Goal: Check status: Check status

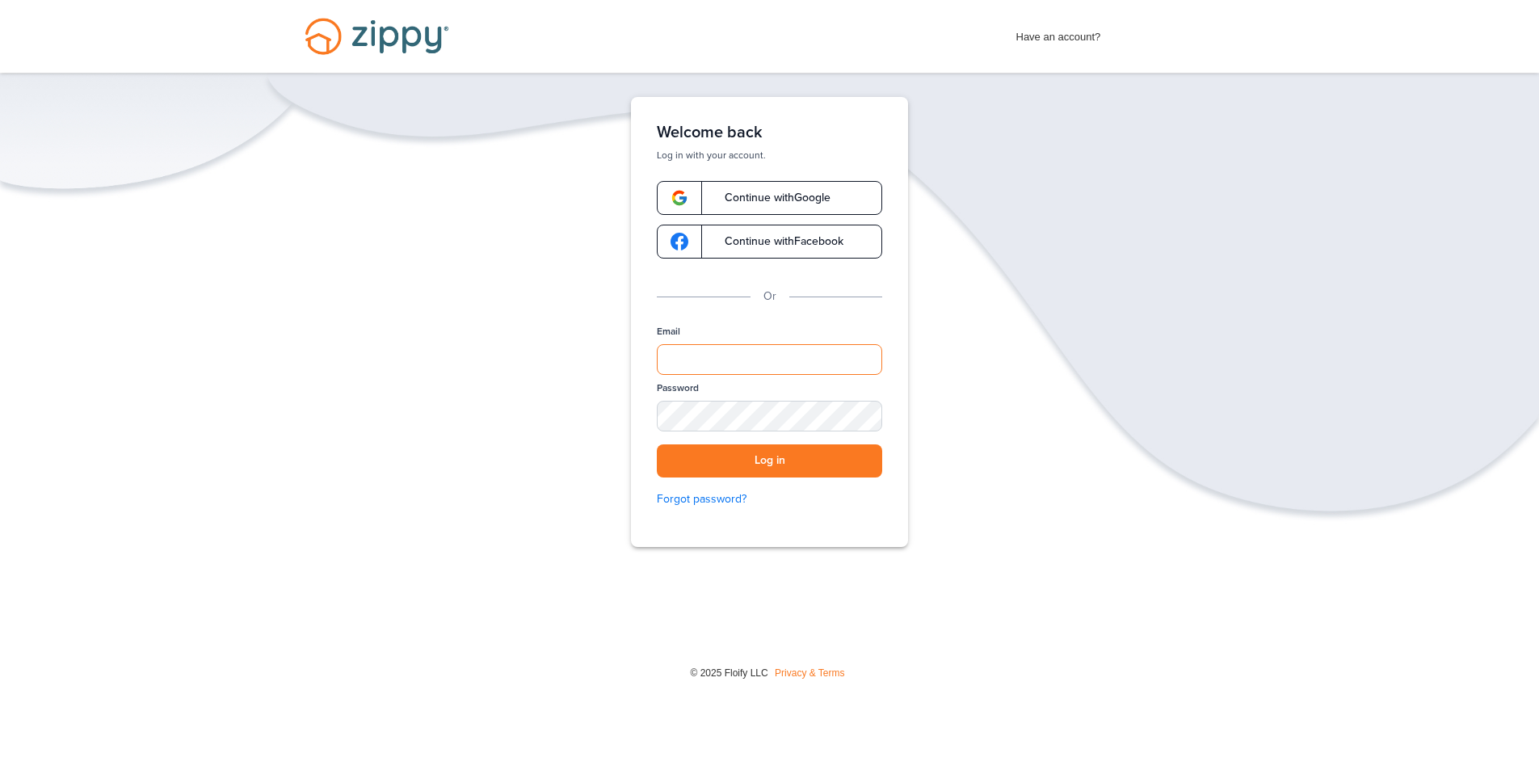
click at [708, 358] on input "Email" at bounding box center [769, 359] width 225 height 31
type input "**********"
click at [867, 415] on div "SHOW" at bounding box center [862, 417] width 36 height 15
click at [780, 469] on button "Log in" at bounding box center [769, 460] width 225 height 33
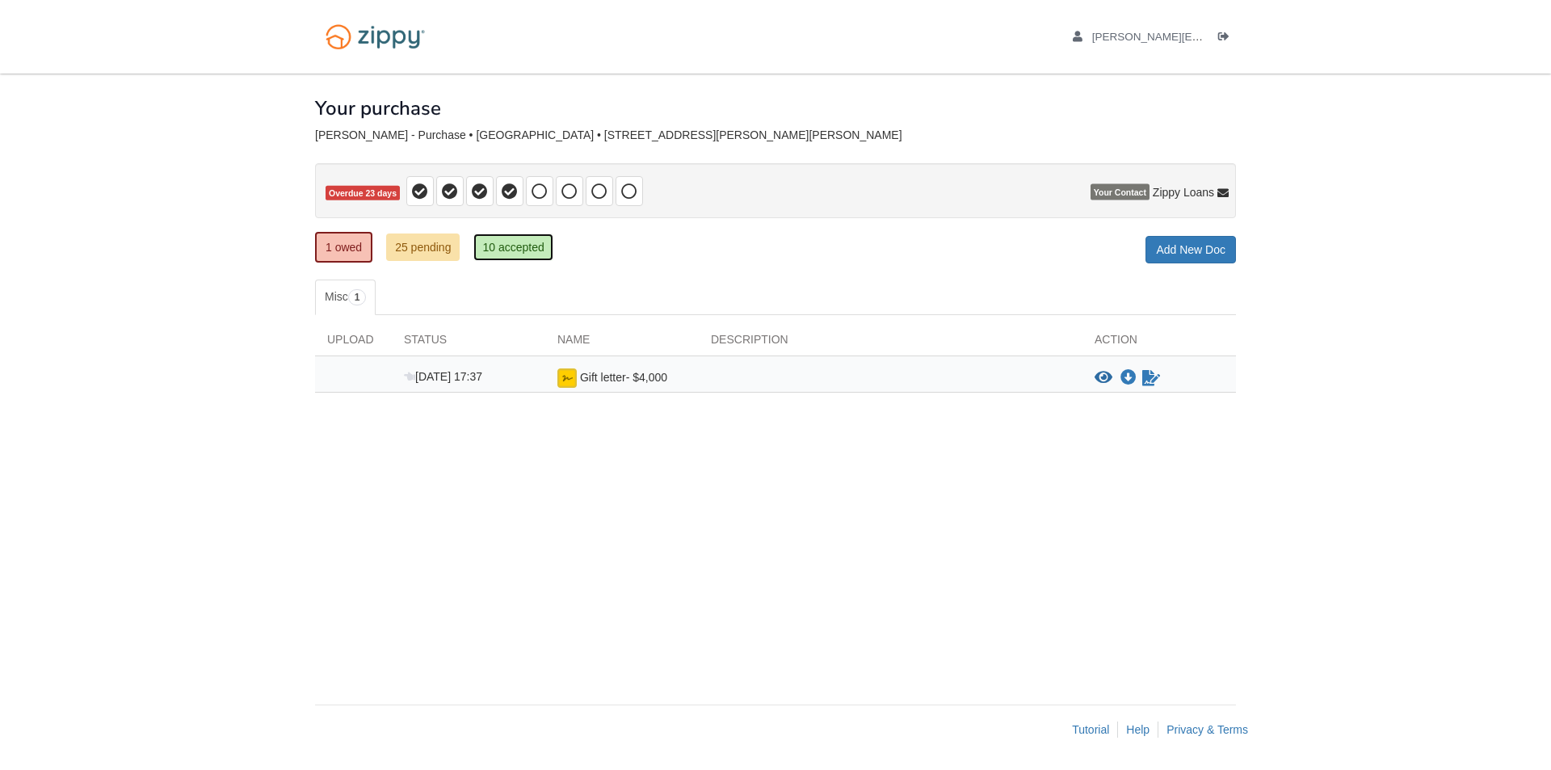
click at [528, 248] on link "10 accepted" at bounding box center [512, 246] width 79 height 27
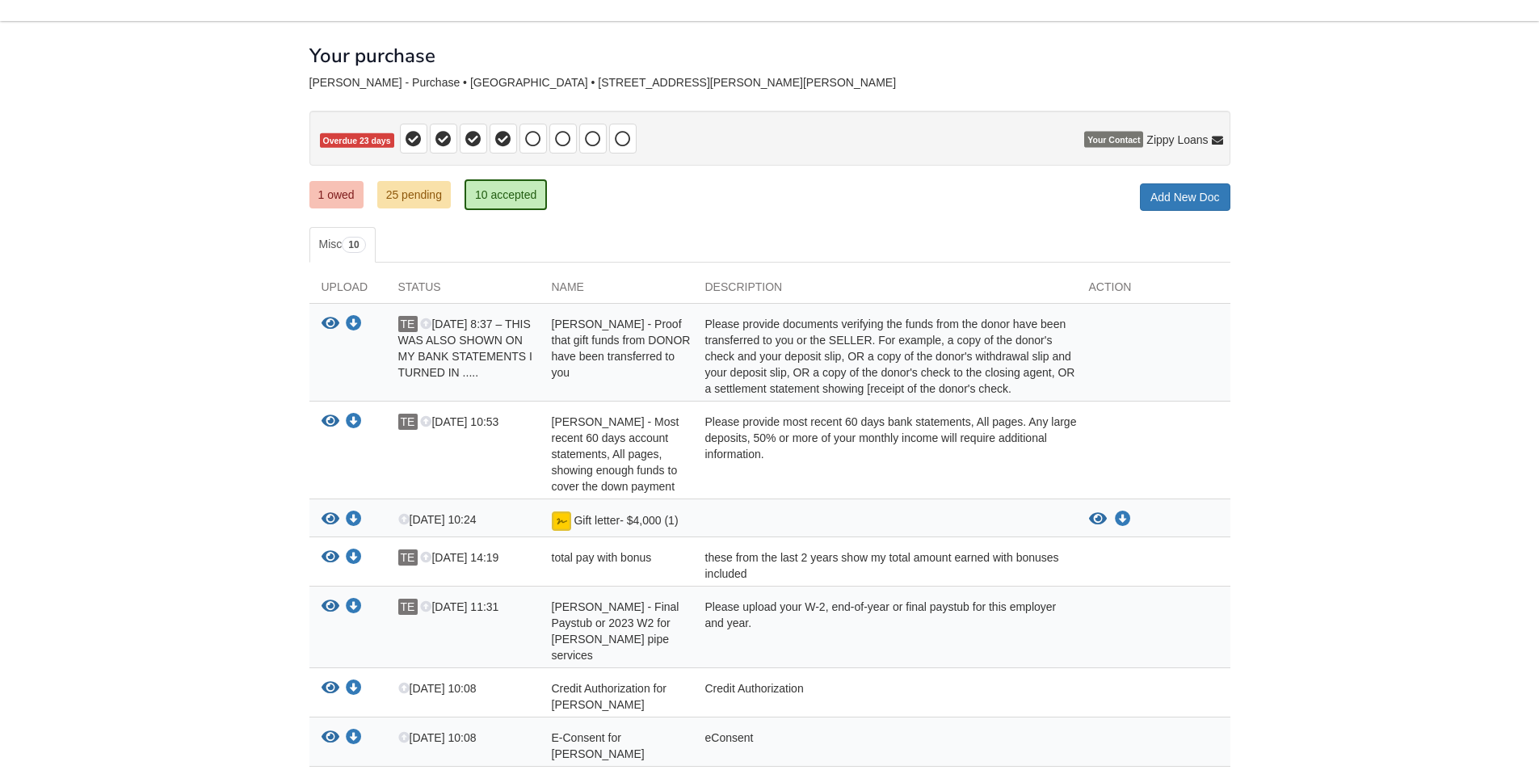
scroll to position [162, 0]
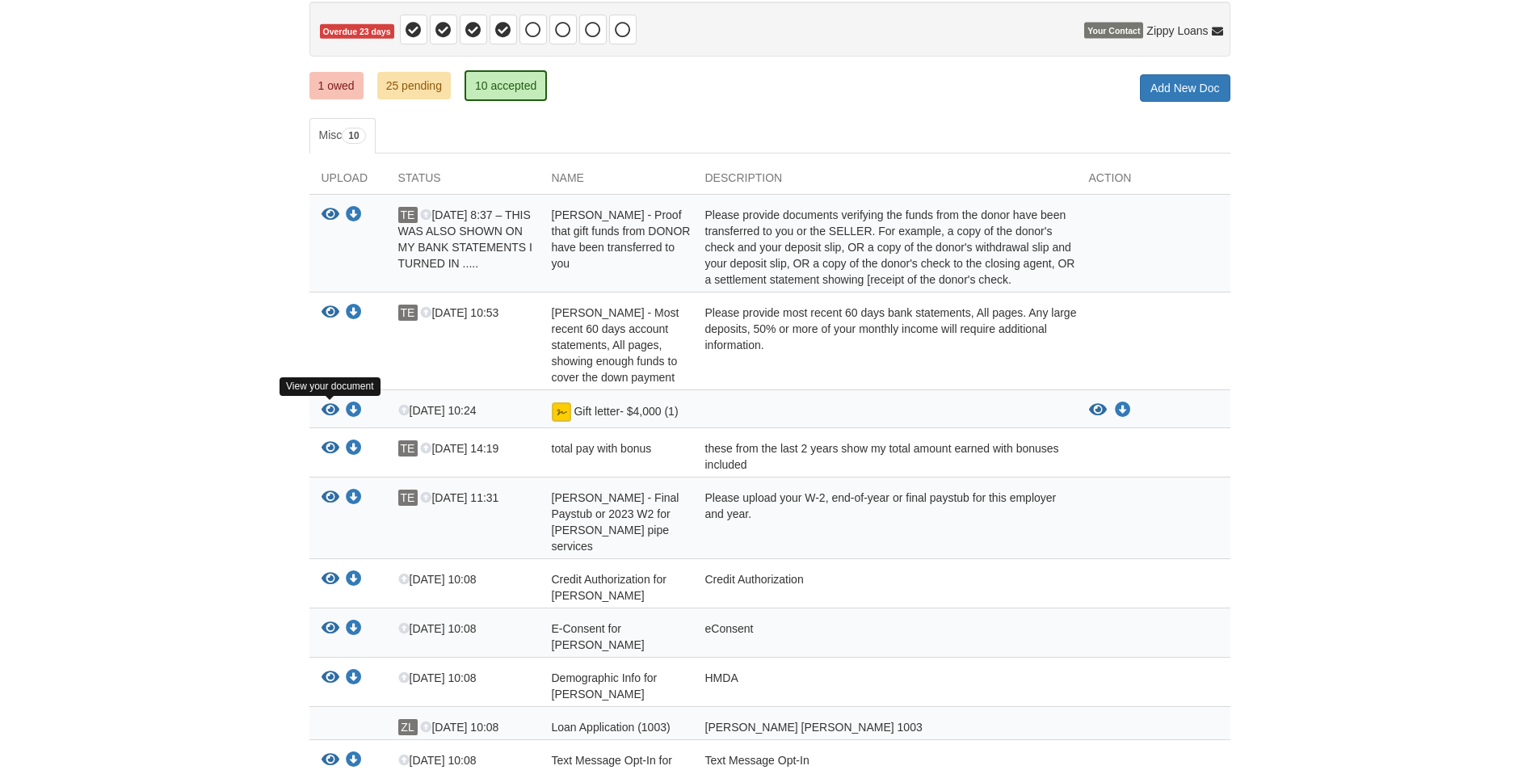
click at [326, 406] on icon "View Gift letter- $4,000 (1)" at bounding box center [331, 410] width 18 height 16
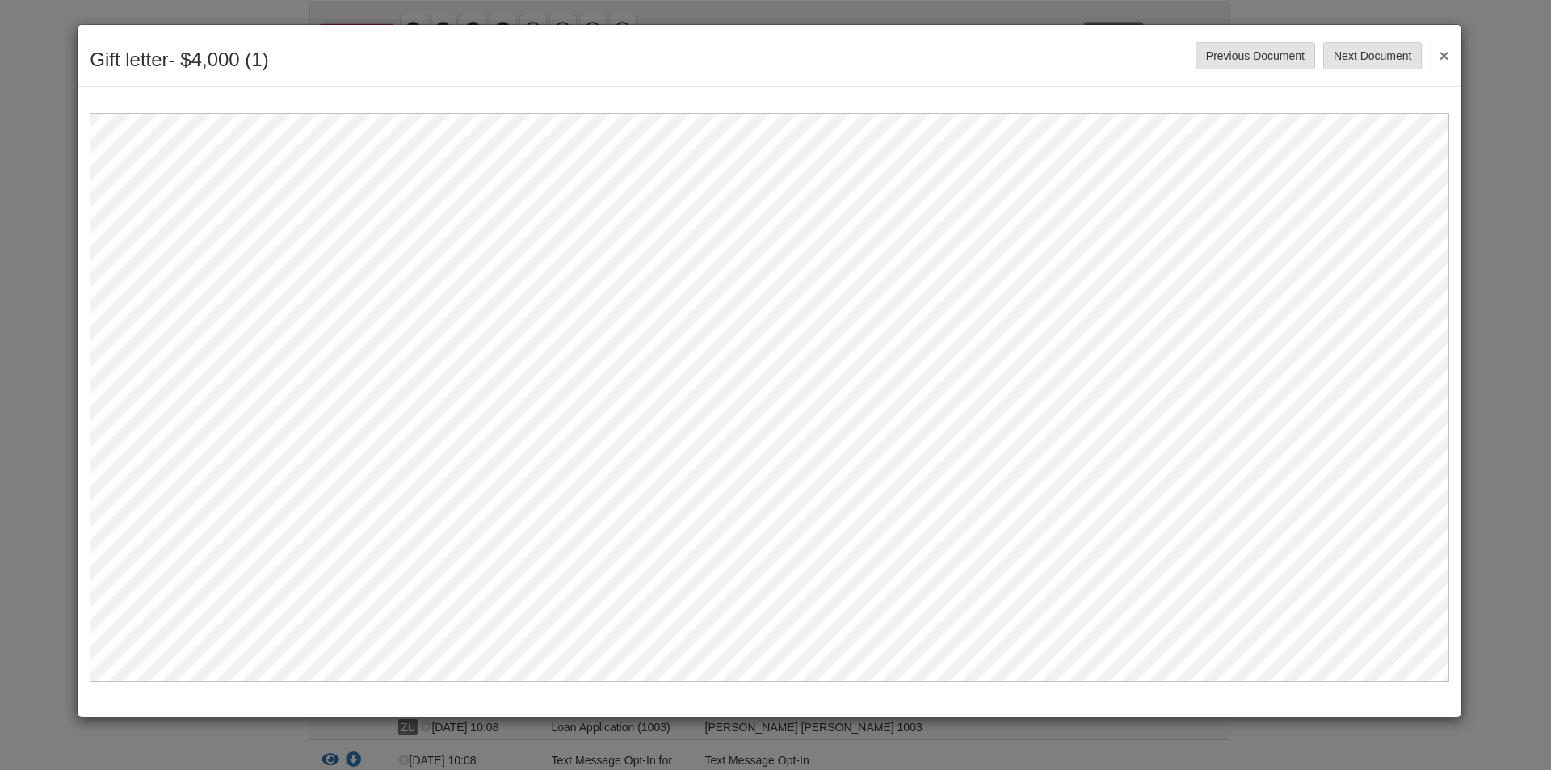
click at [1444, 56] on button "×" at bounding box center [1439, 54] width 19 height 29
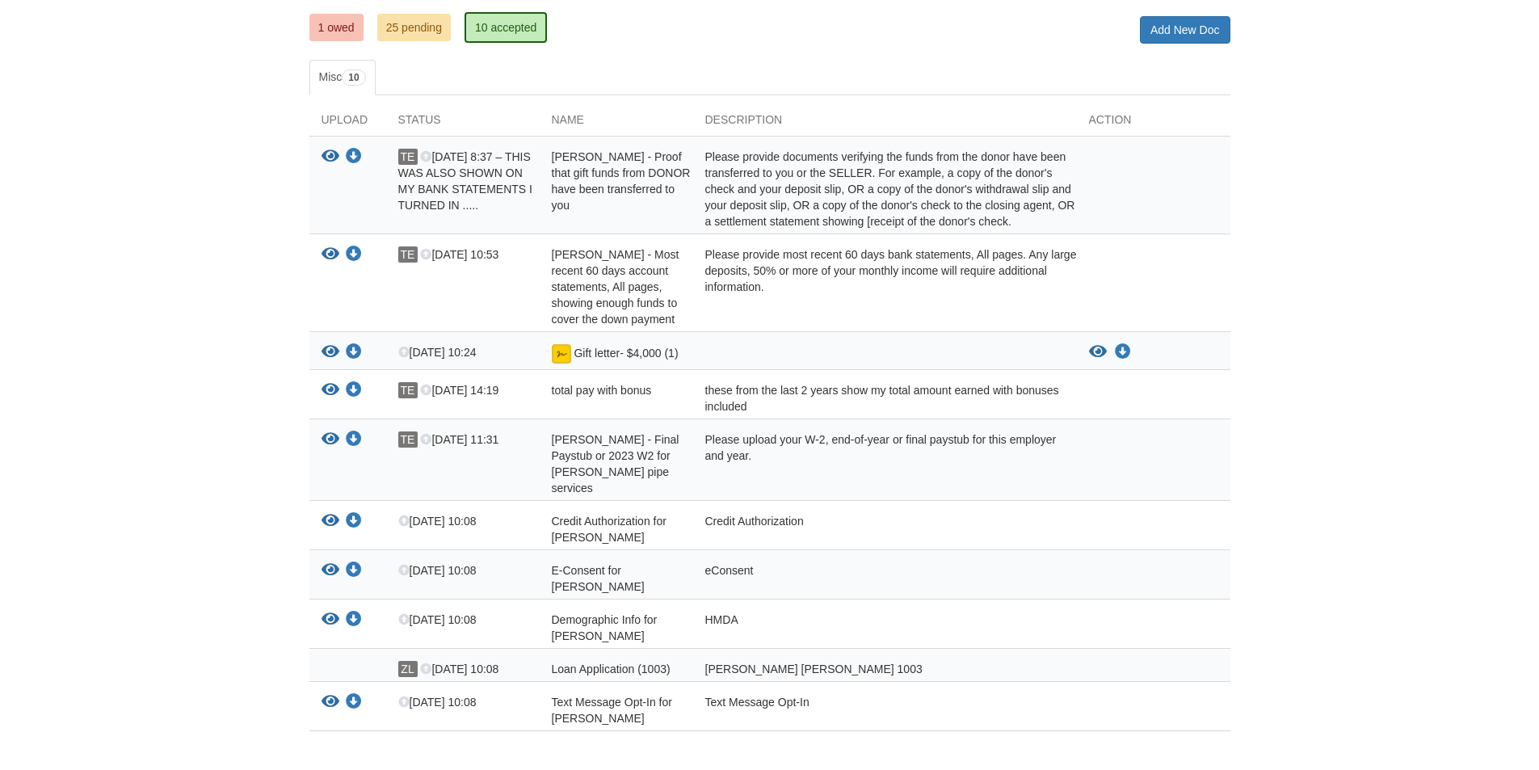
scroll to position [295, 0]
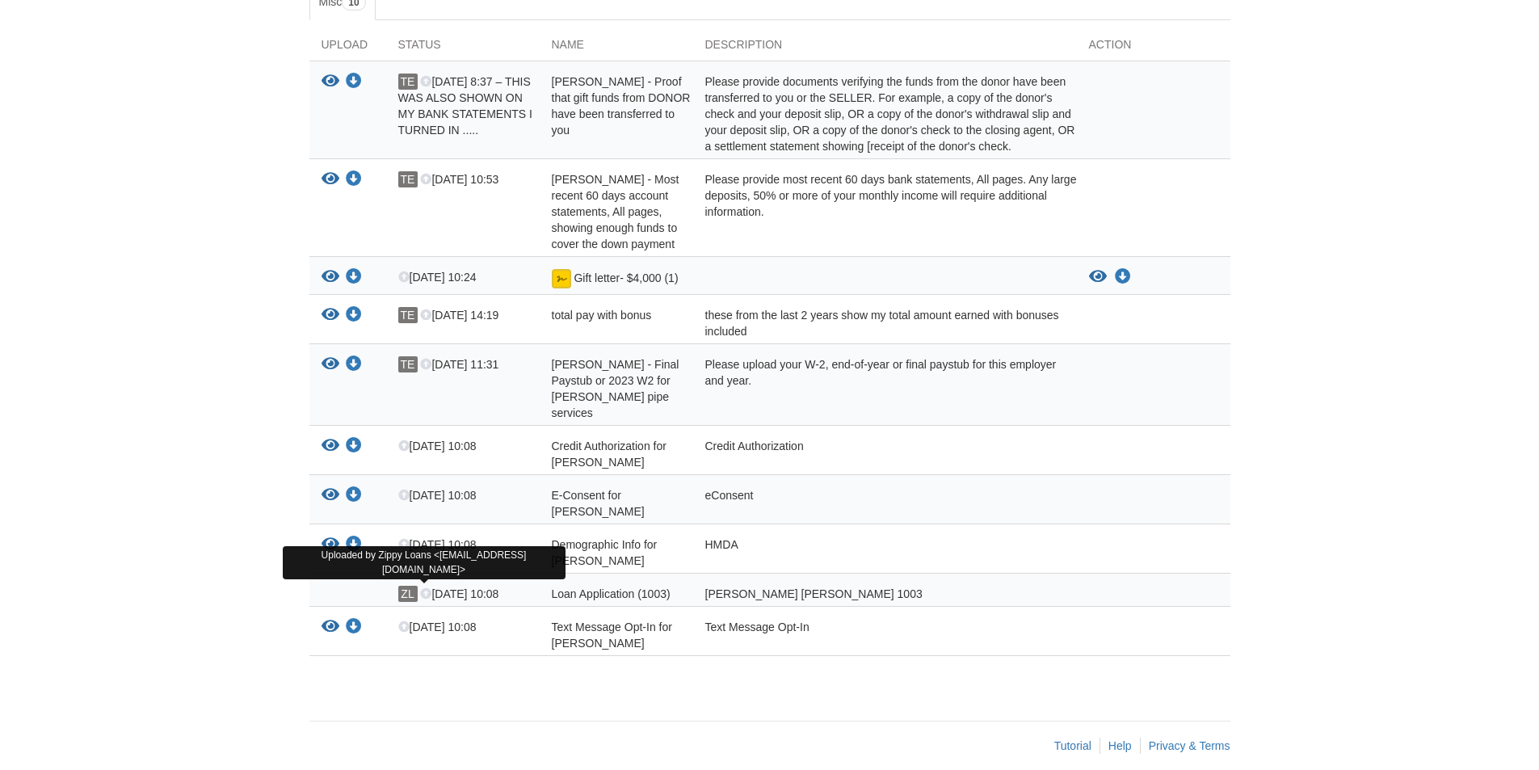
click at [404, 586] on span "ZL" at bounding box center [407, 594] width 19 height 16
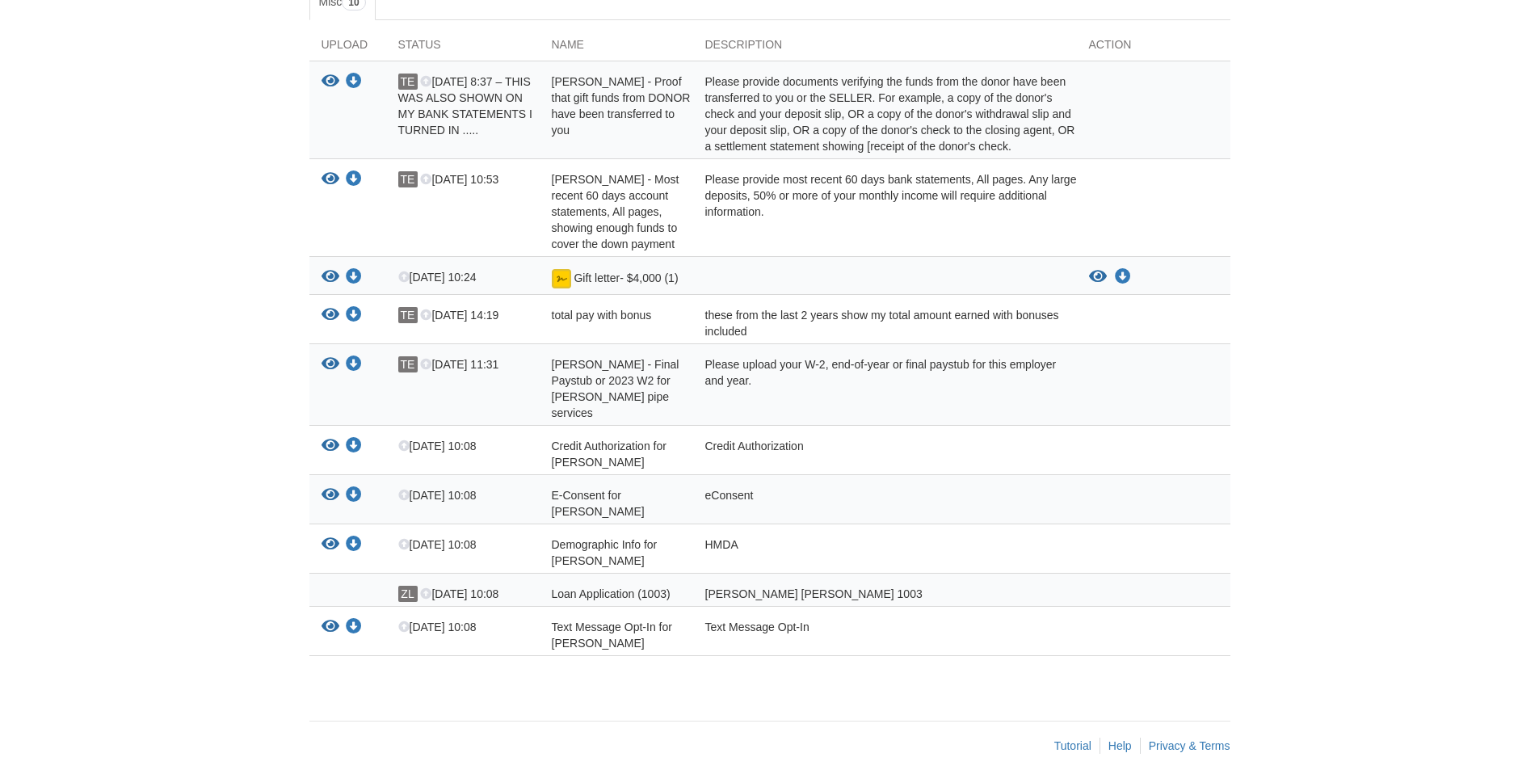
click at [404, 586] on span "ZL" at bounding box center [407, 594] width 19 height 16
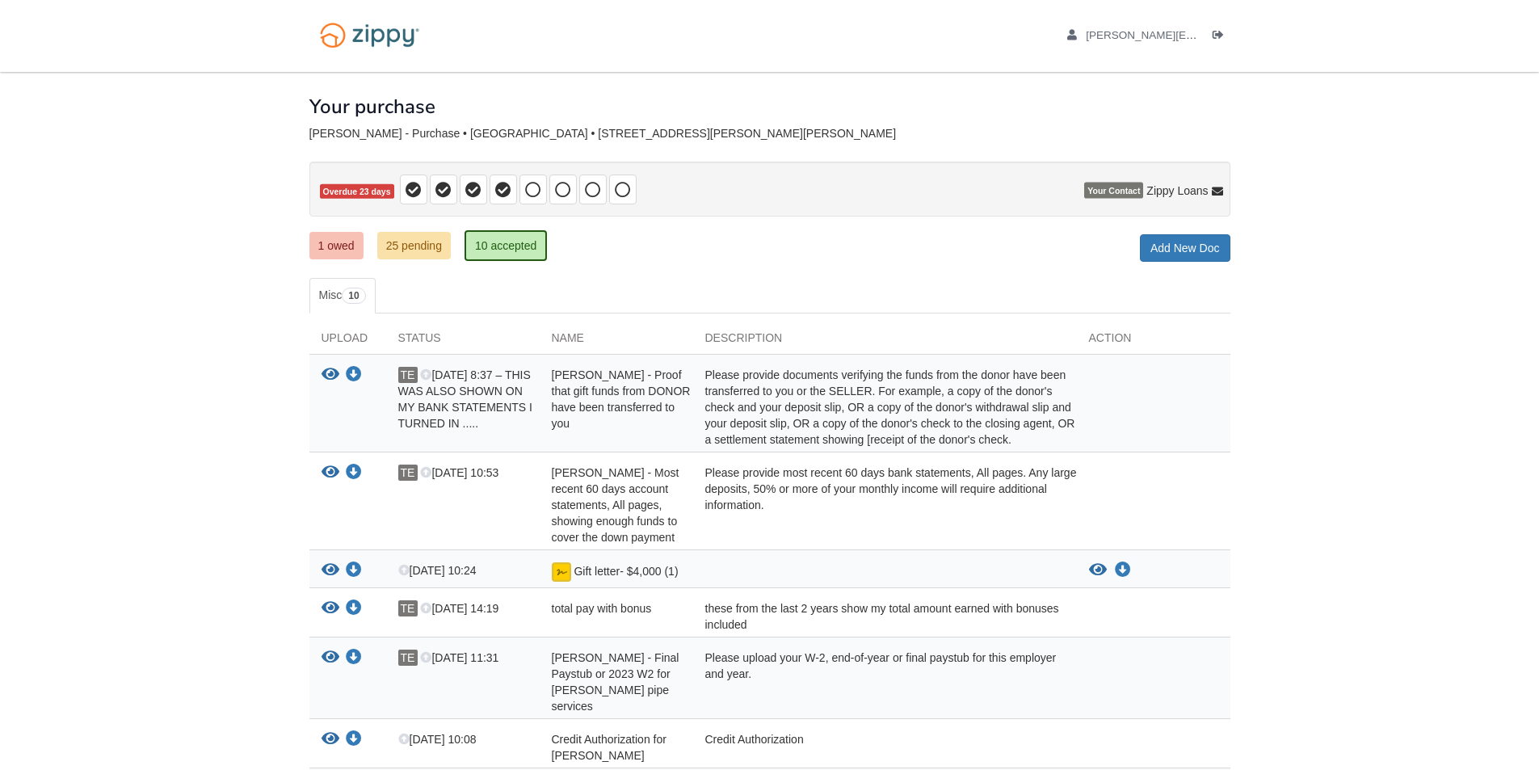
scroll to position [0, 0]
click at [1227, 61] on div "[PERSON_NAME][EMAIL_ADDRESS][PERSON_NAME][DOMAIN_NAME] Logout" at bounding box center [1130, 37] width 200 height 74
click at [1217, 57] on div "[PERSON_NAME][EMAIL_ADDRESS][PERSON_NAME][DOMAIN_NAME] Logout" at bounding box center [1130, 37] width 200 height 74
click at [1216, 35] on icon "Log out" at bounding box center [1218, 37] width 11 height 11
